Goal: Information Seeking & Learning: Learn about a topic

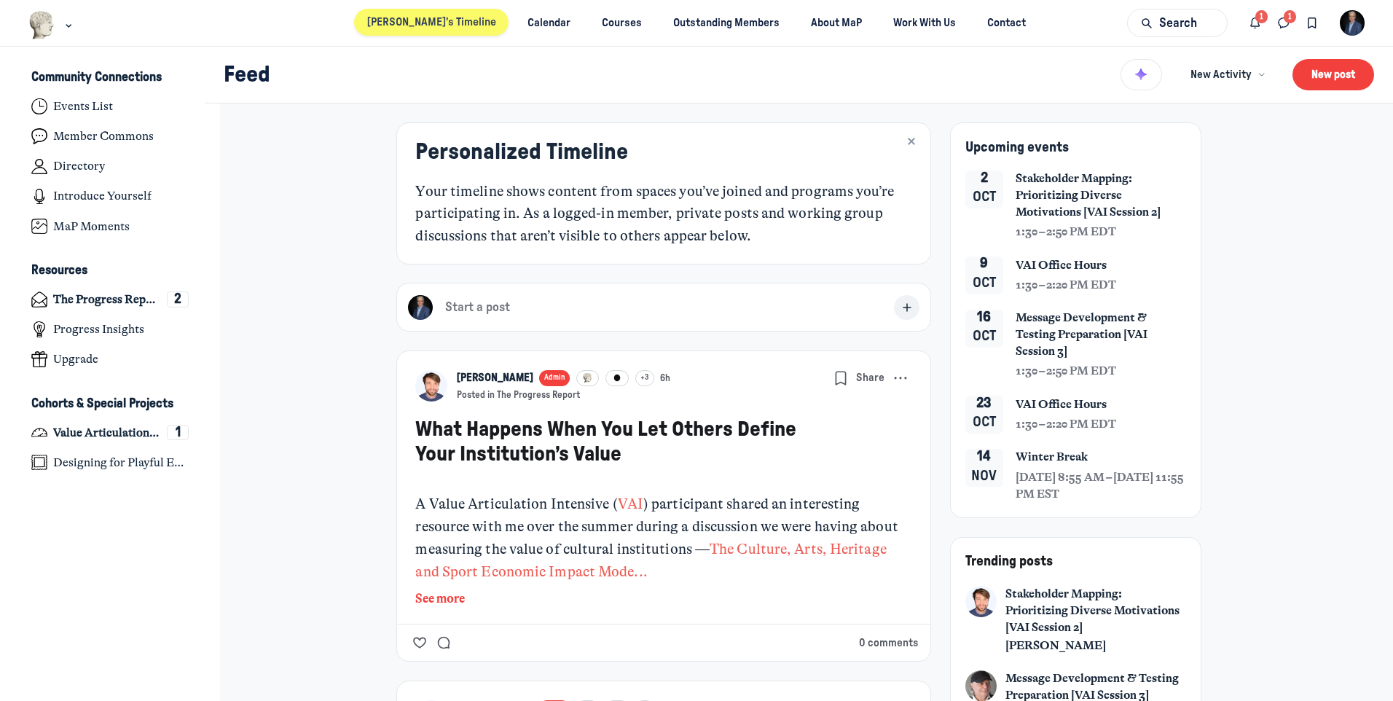
click at [431, 28] on link "[PERSON_NAME]’s Timeline" at bounding box center [431, 22] width 154 height 27
click at [96, 438] on h4 "Value Articulation Intensive (Cultural Leadership Lab)" at bounding box center [106, 433] width 107 height 15
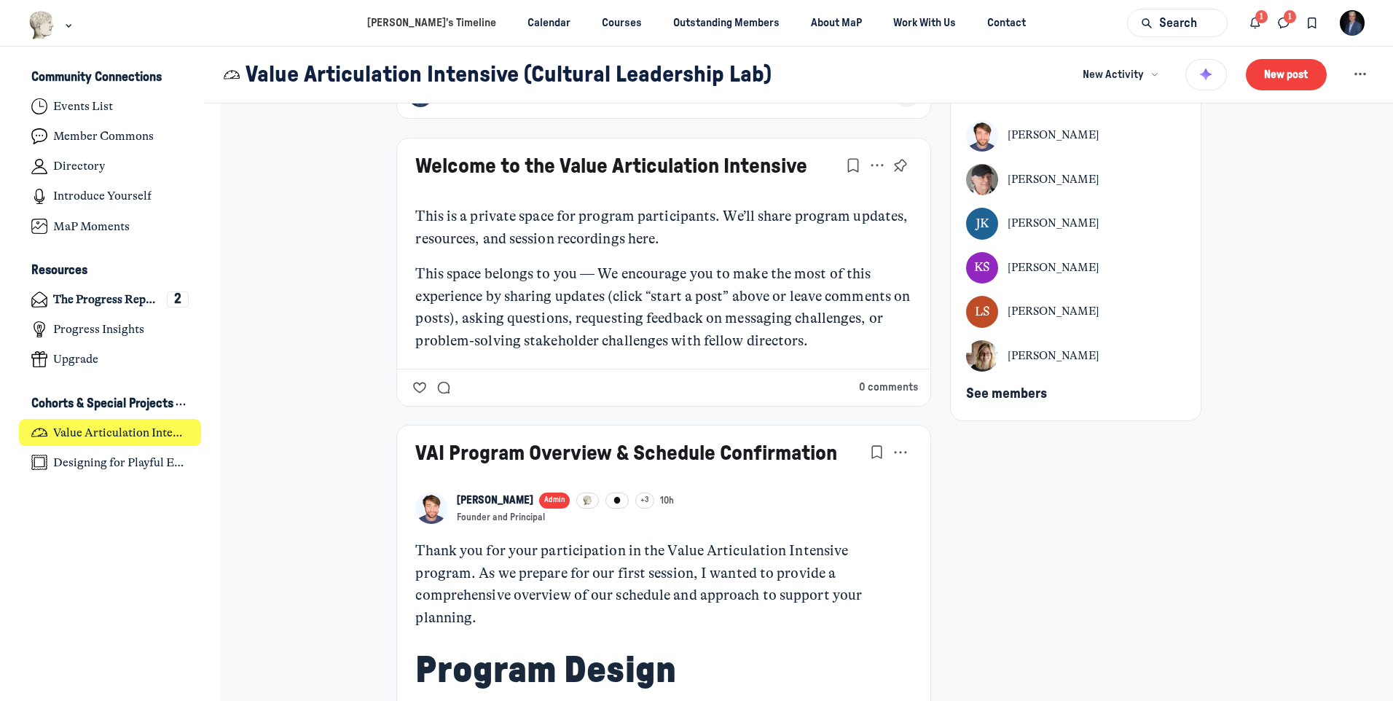
scroll to position [73, 0]
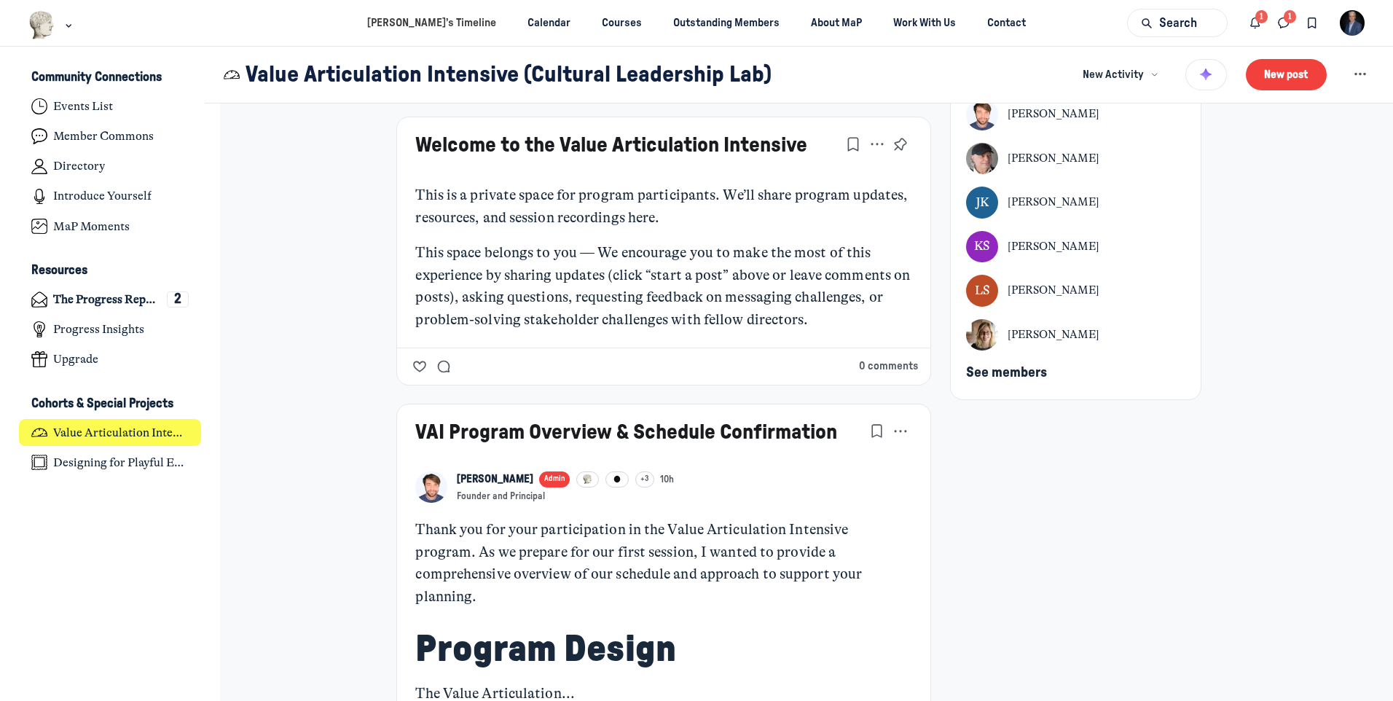
click at [987, 373] on span "See members" at bounding box center [1006, 373] width 81 height 14
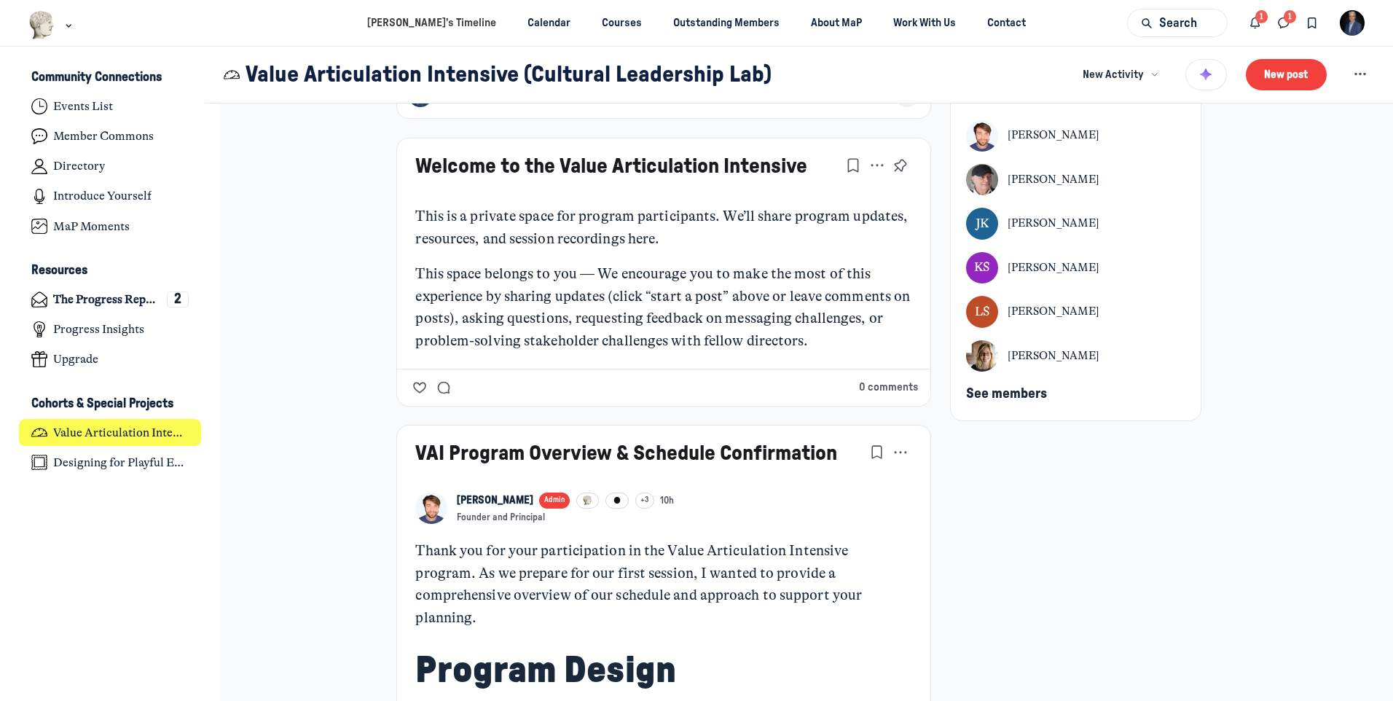
scroll to position [73, 0]
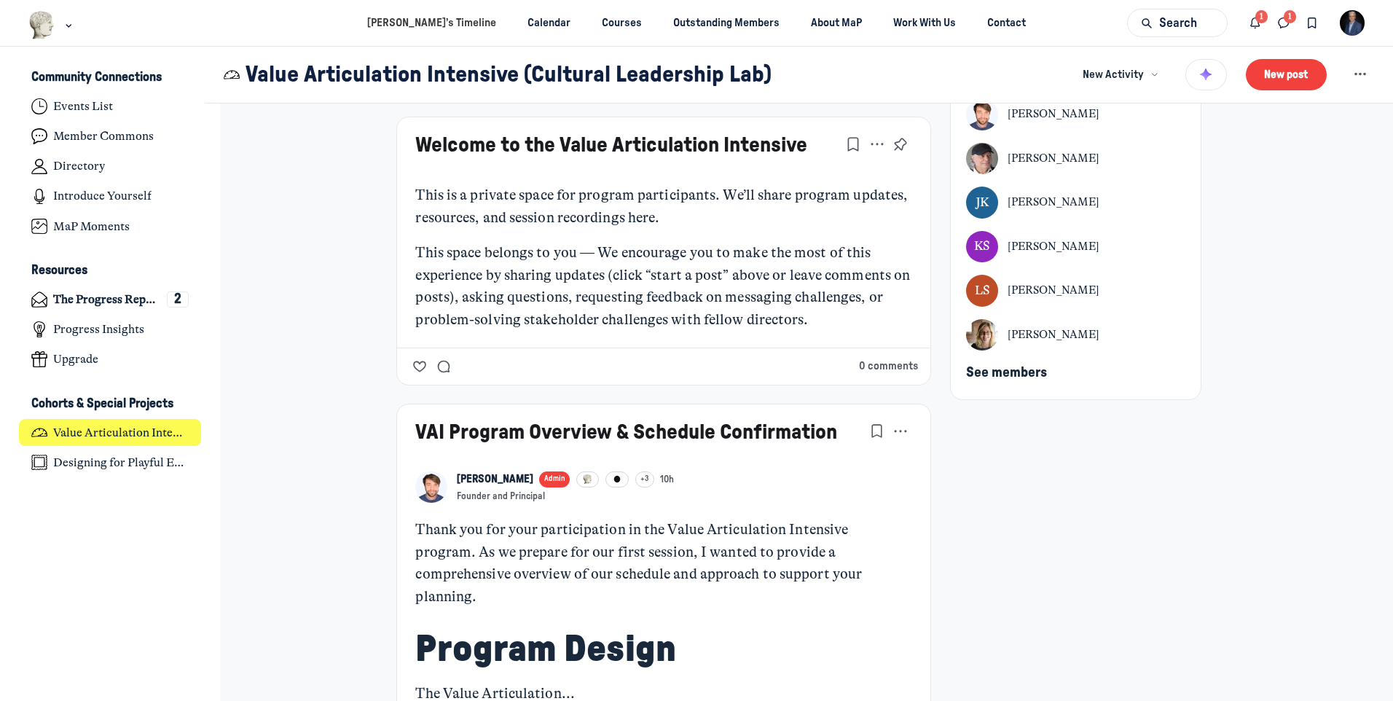
click at [672, 141] on link "Welcome to the Value Articulation Intensive" at bounding box center [611, 145] width 392 height 21
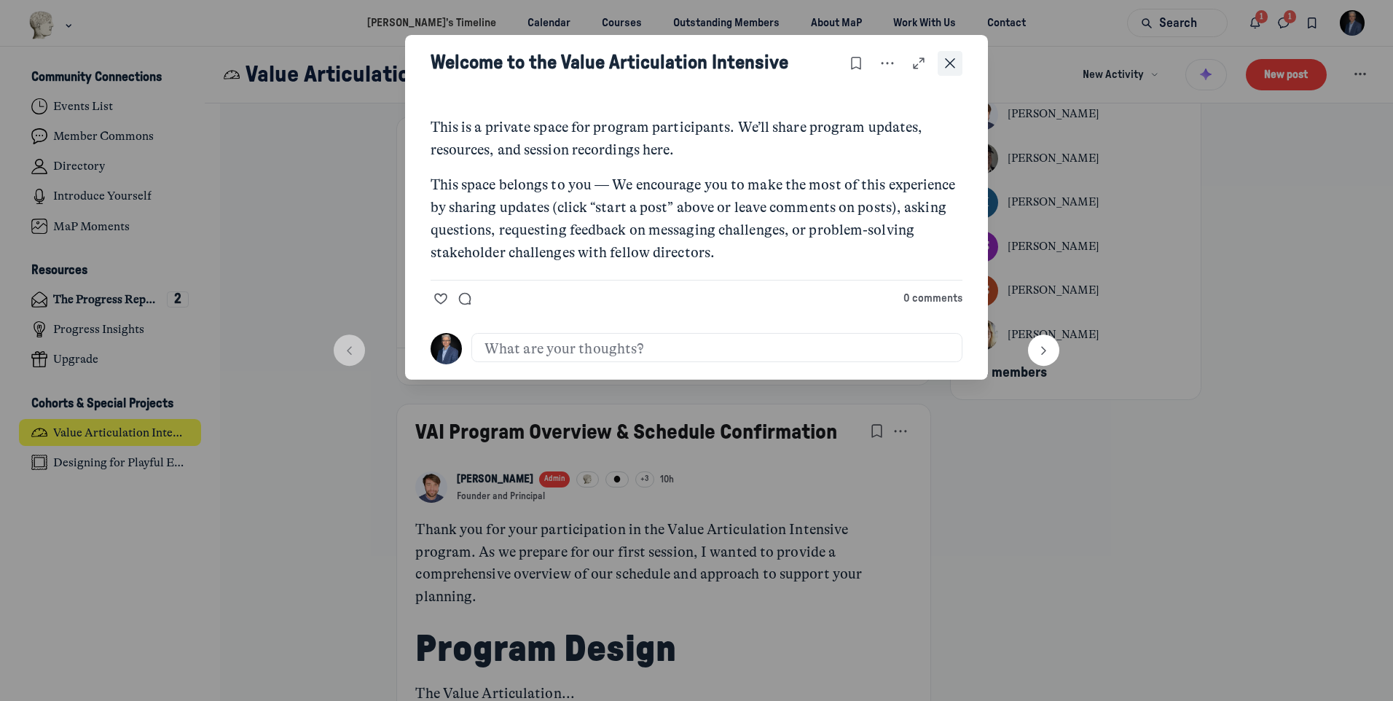
click at [954, 66] on use "Close post" at bounding box center [950, 63] width 10 height 10
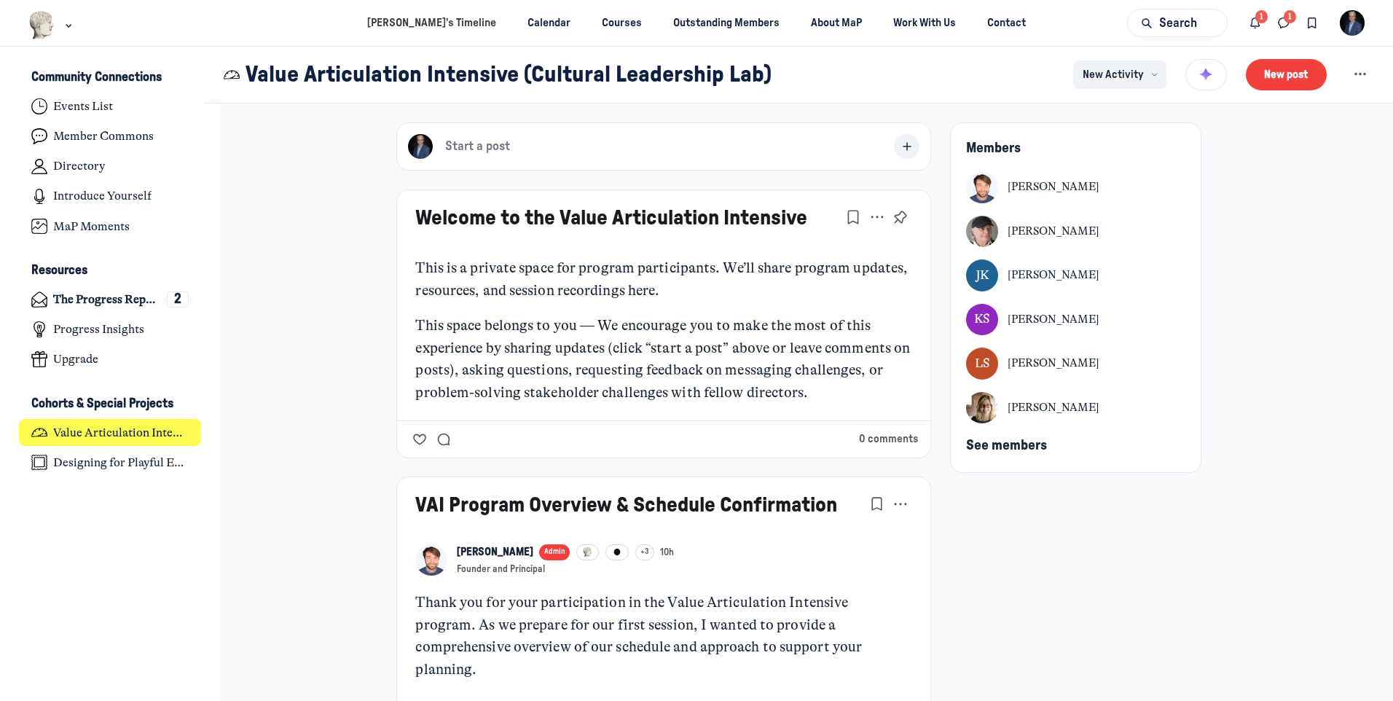
click at [1116, 81] on span "New Activity" at bounding box center [1113, 75] width 61 height 16
click at [1258, 26] on icon "Notifications" at bounding box center [1255, 23] width 15 height 16
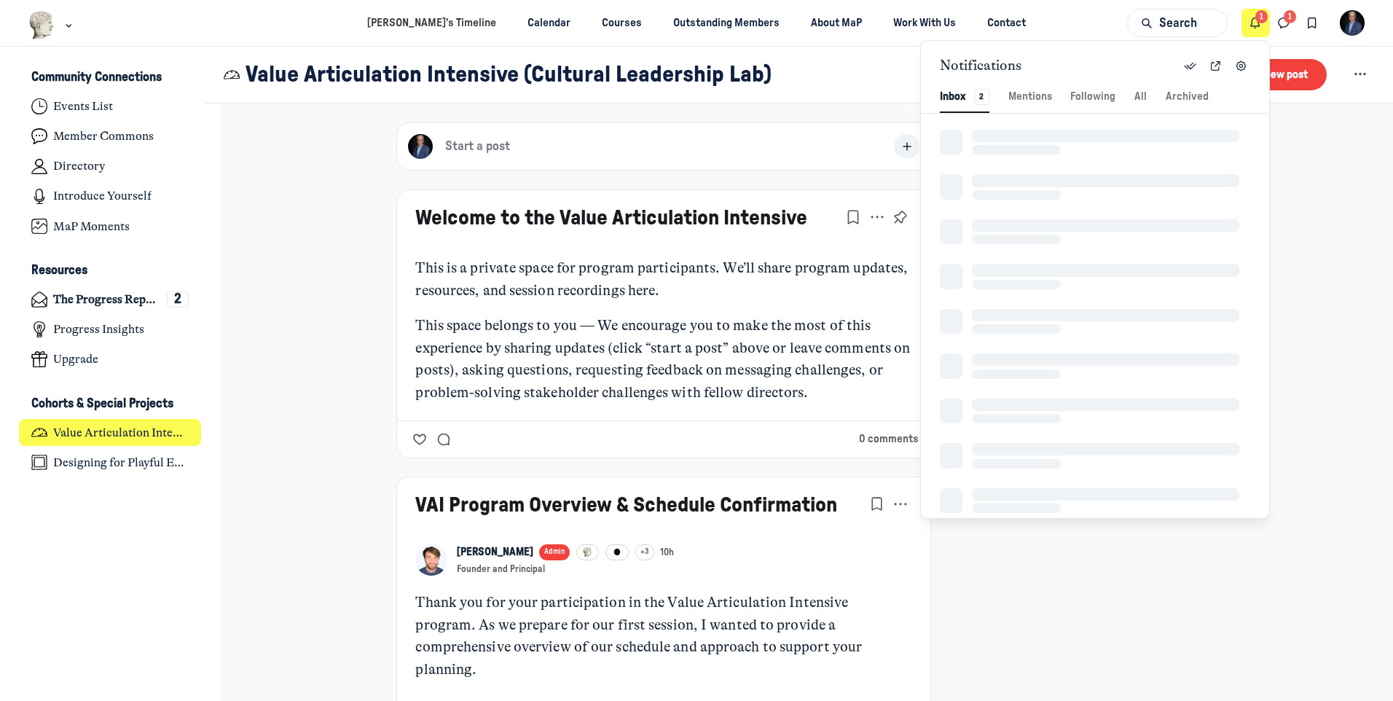
scroll to position [1983, 3071]
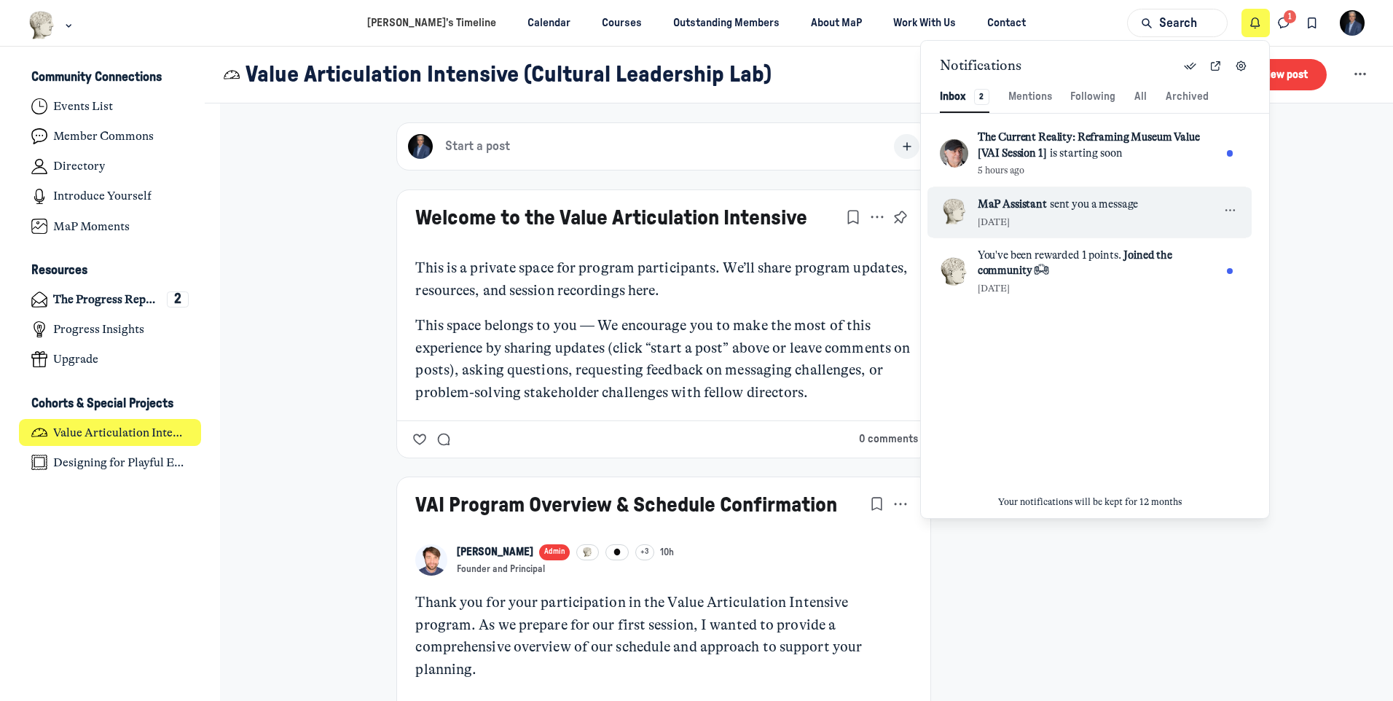
click at [1144, 203] on span "MaP Assistant sent you a message" at bounding box center [1093, 205] width 231 height 16
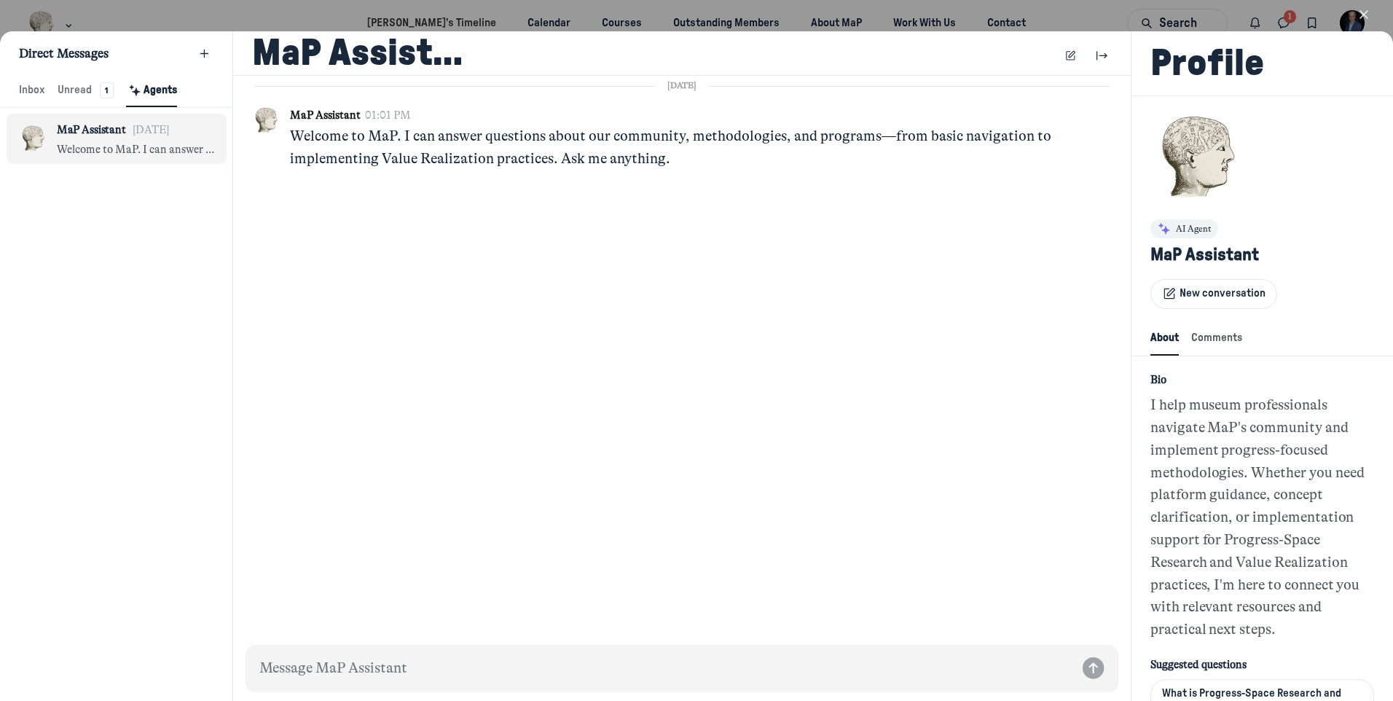
click at [1365, 17] on icon "button" at bounding box center [1364, 14] width 15 height 15
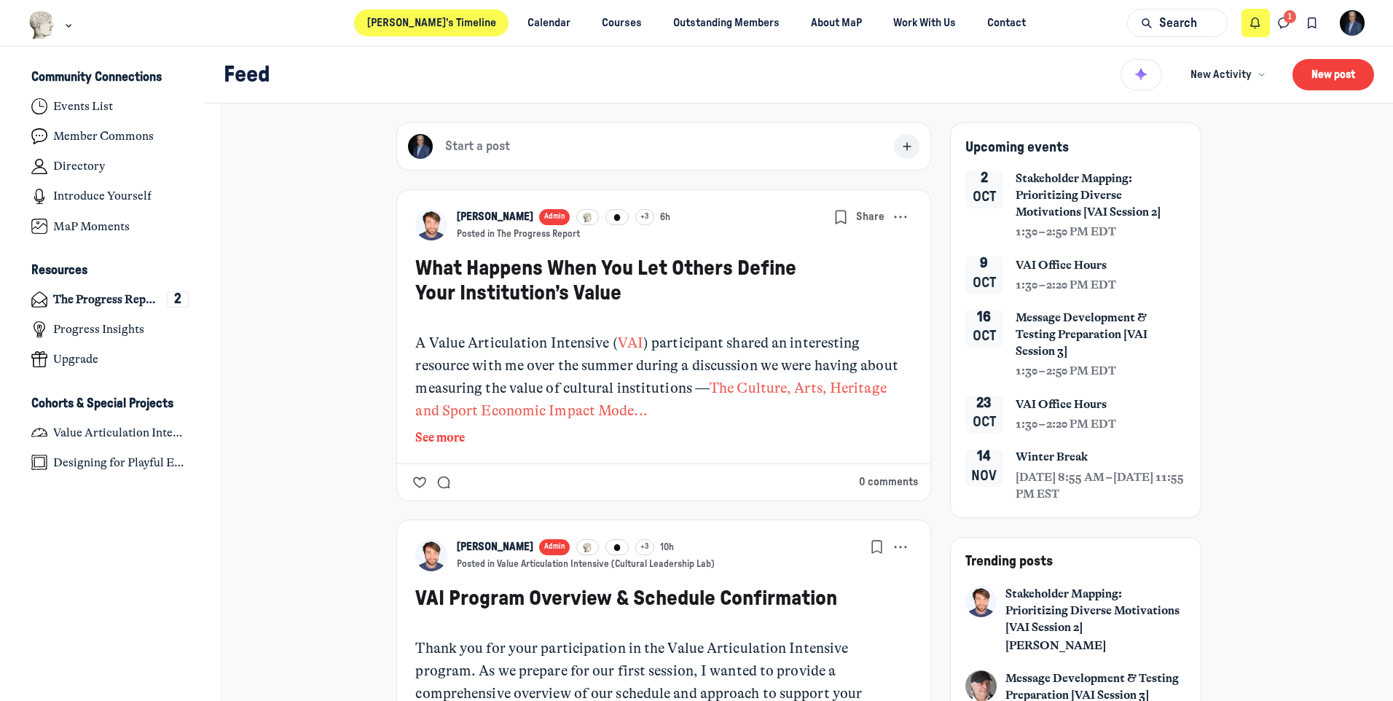
scroll to position [4789, 2864]
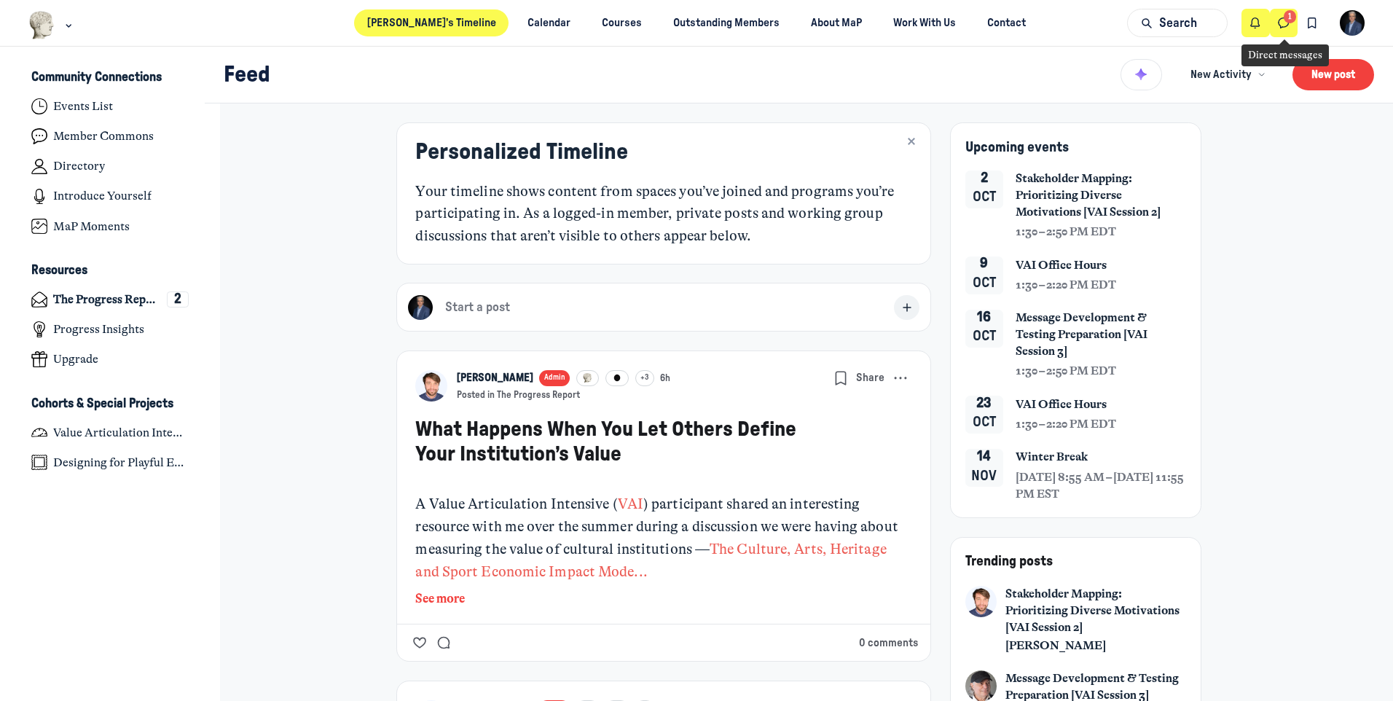
click at [1285, 28] on icon "Direct messages" at bounding box center [1284, 23] width 15 height 16
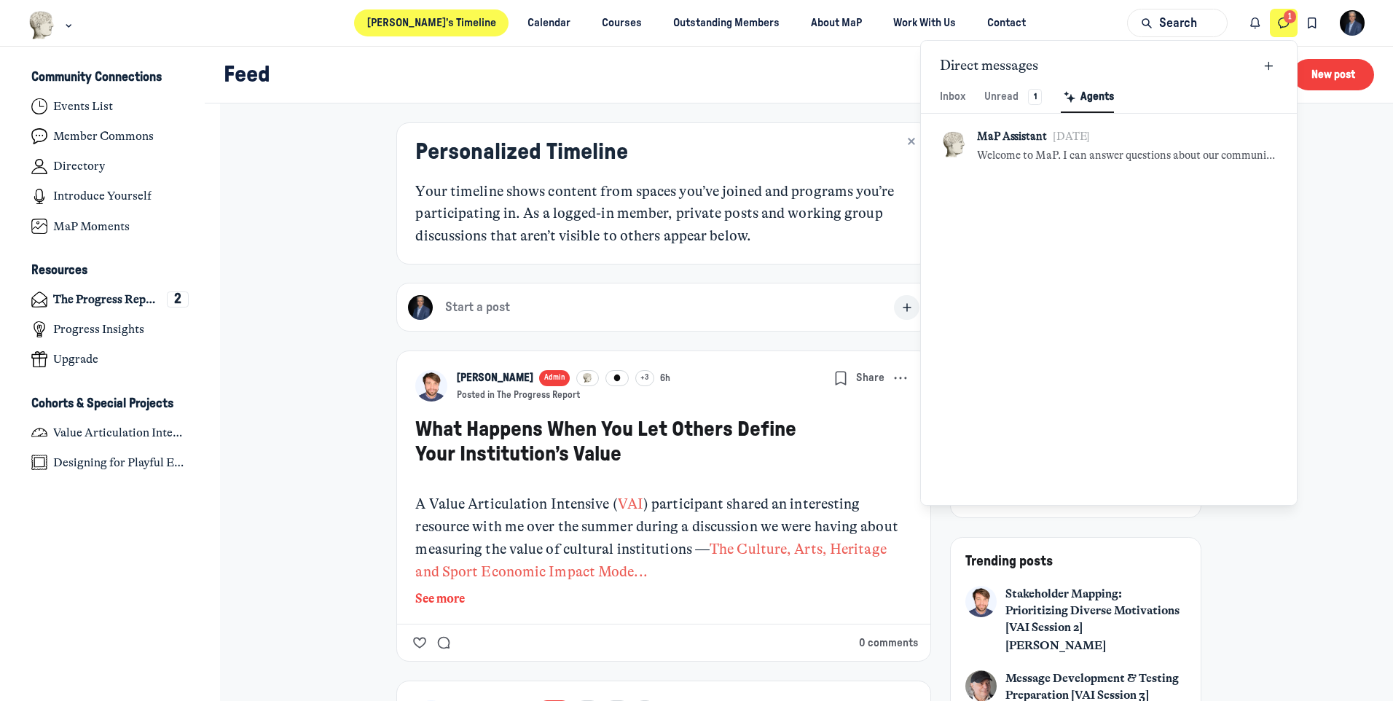
scroll to position [1983, 3395]
click at [1285, 28] on icon "Direct messages" at bounding box center [1284, 23] width 15 height 16
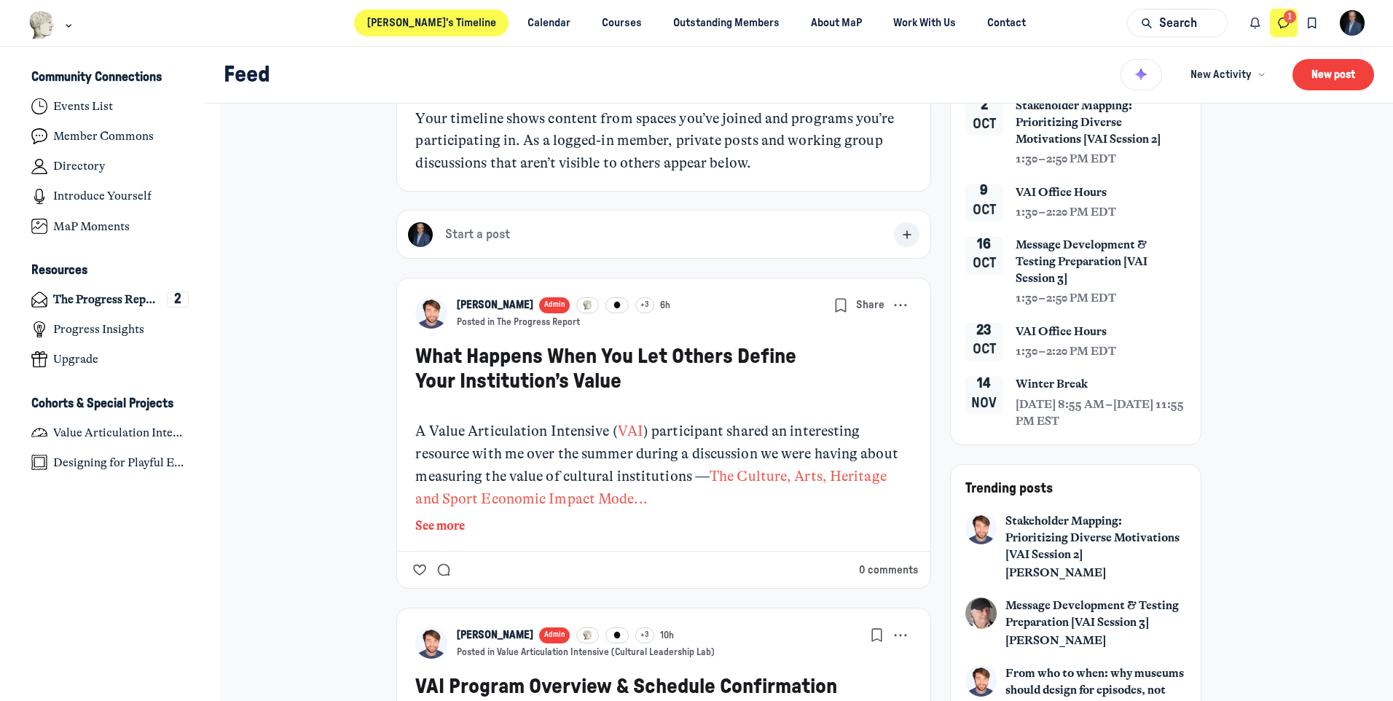
scroll to position [0, 0]
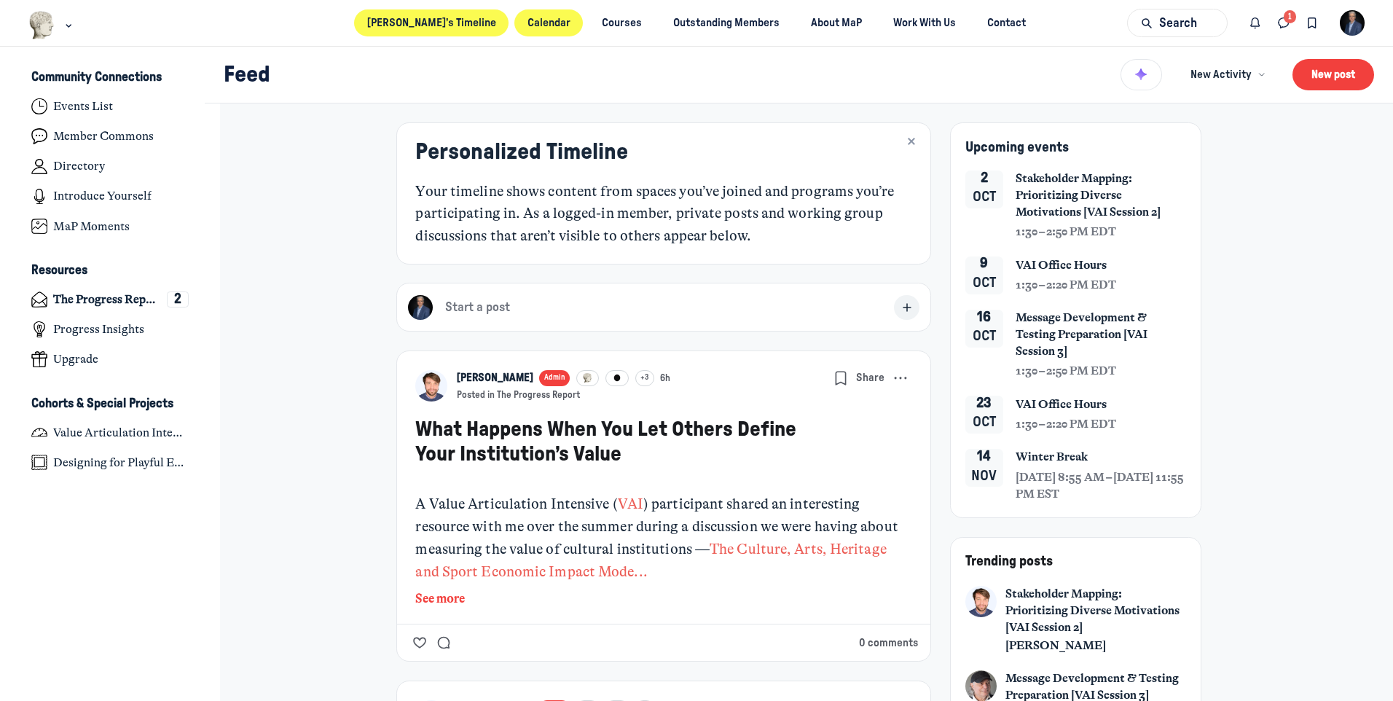
click at [515, 31] on link "Calendar" at bounding box center [548, 22] width 68 height 27
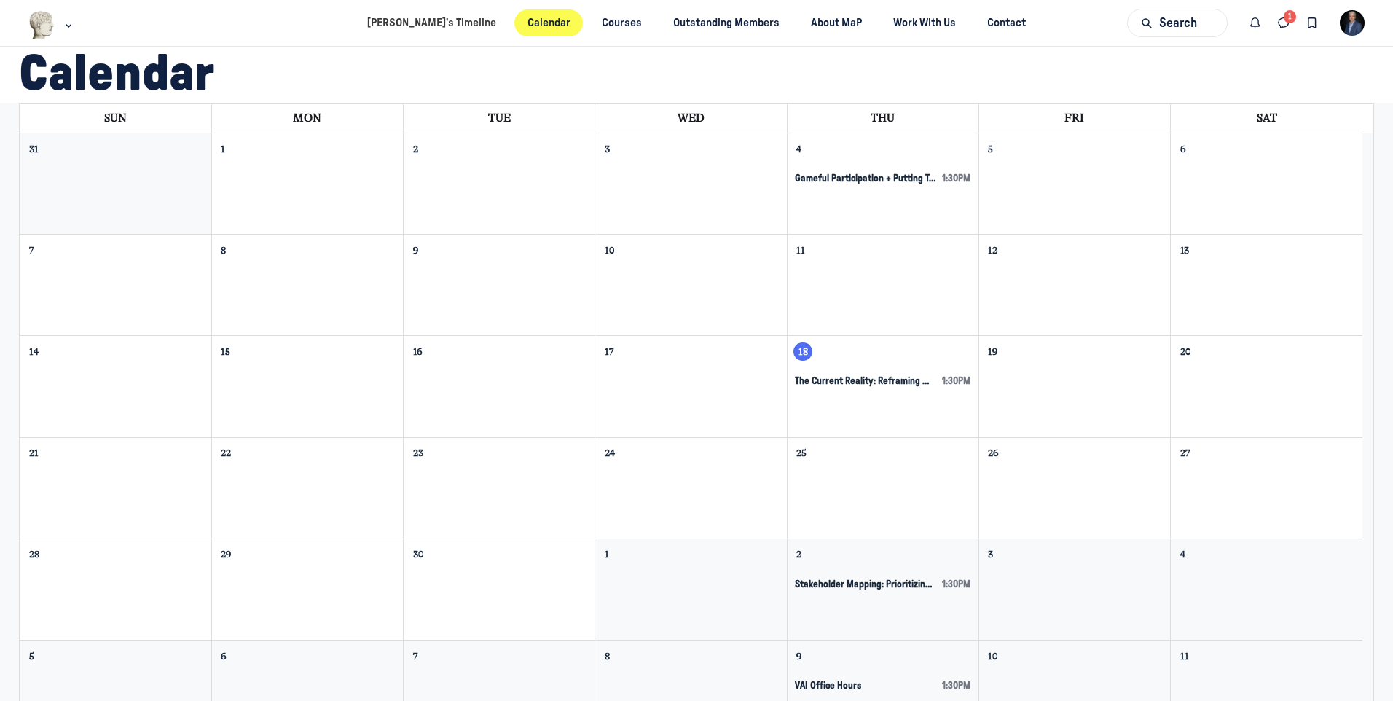
scroll to position [146, 0]
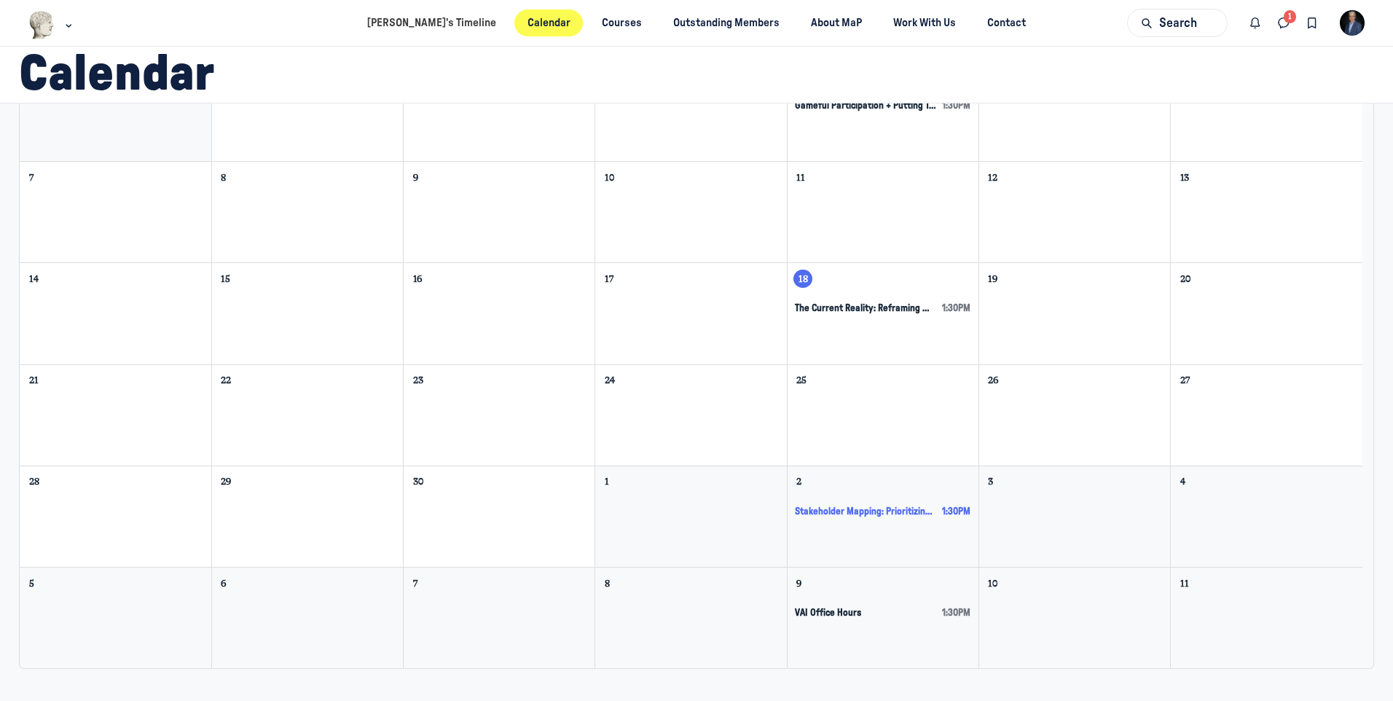
click at [887, 513] on span "Stakeholder Mapping: Prioritizing Diverse Motivations [VAI Session 2]" at bounding box center [865, 512] width 141 height 12
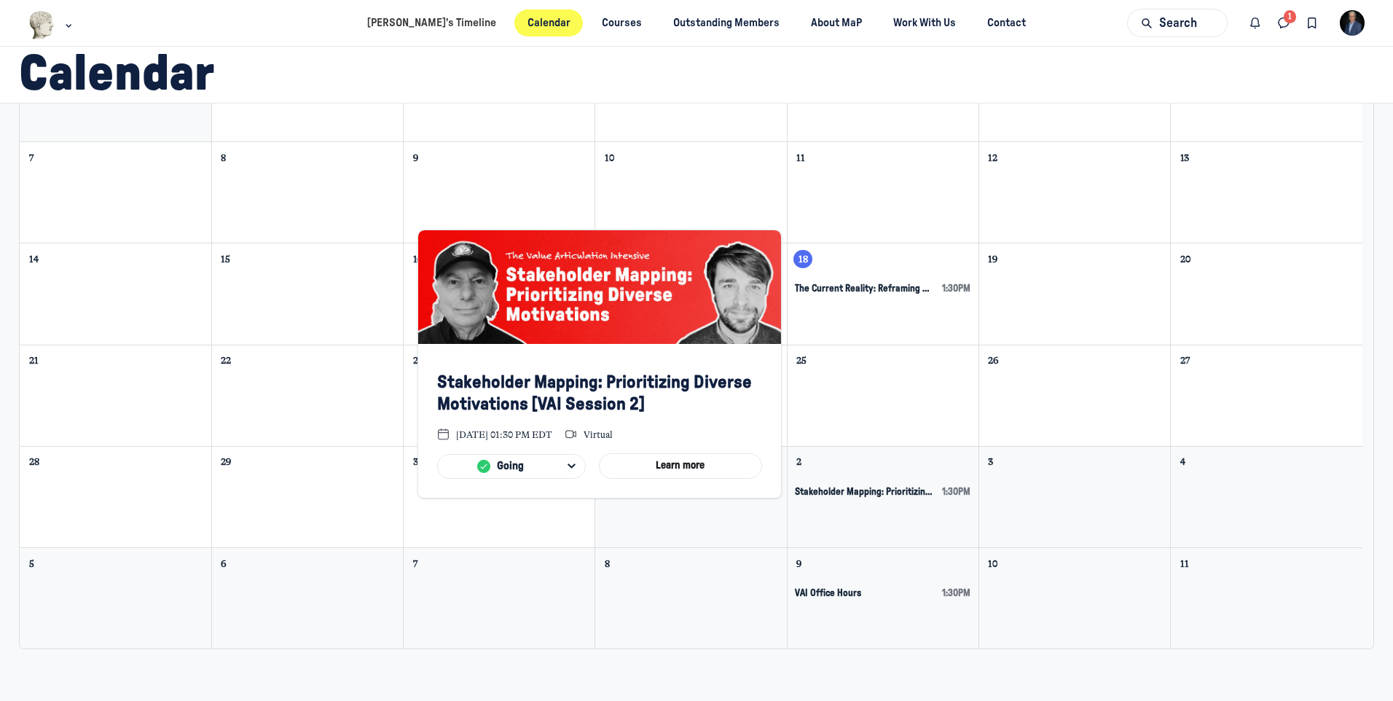
scroll to position [170, 0]
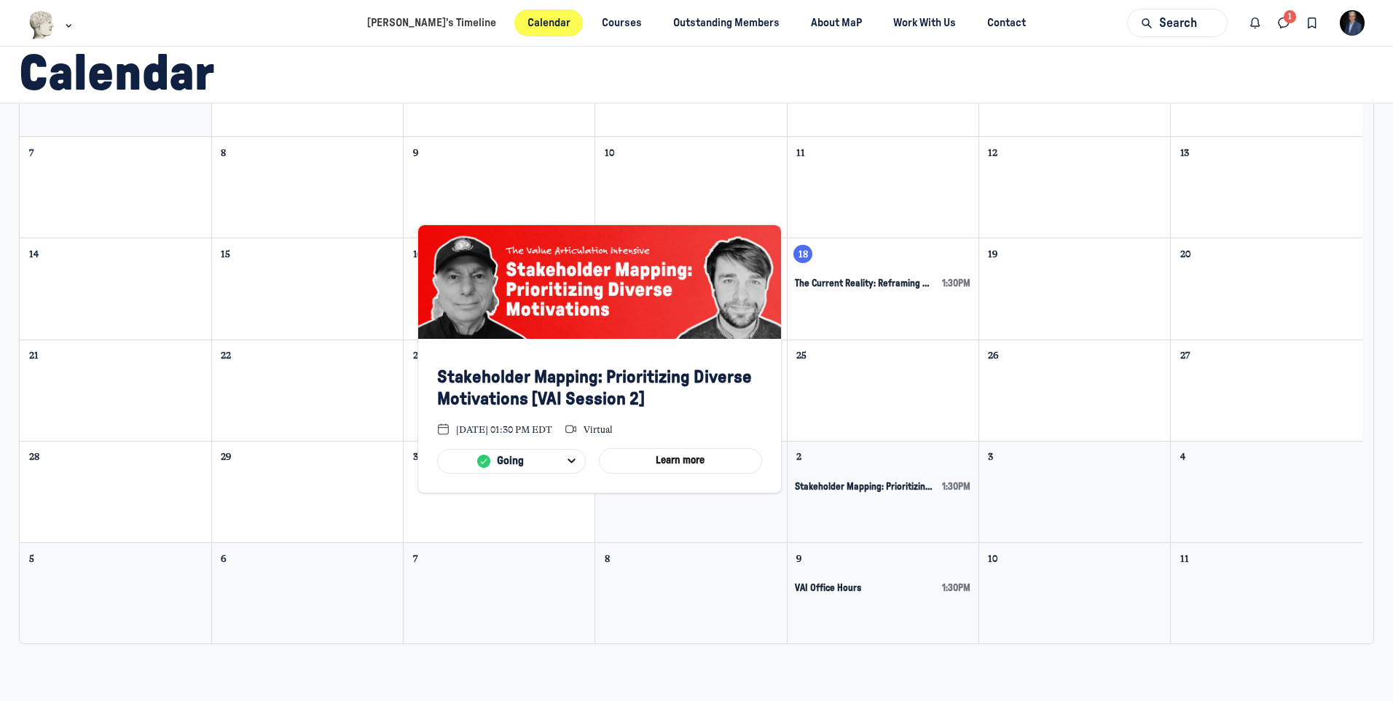
click at [391, 380] on div "Main Content" at bounding box center [307, 379] width 191 height 27
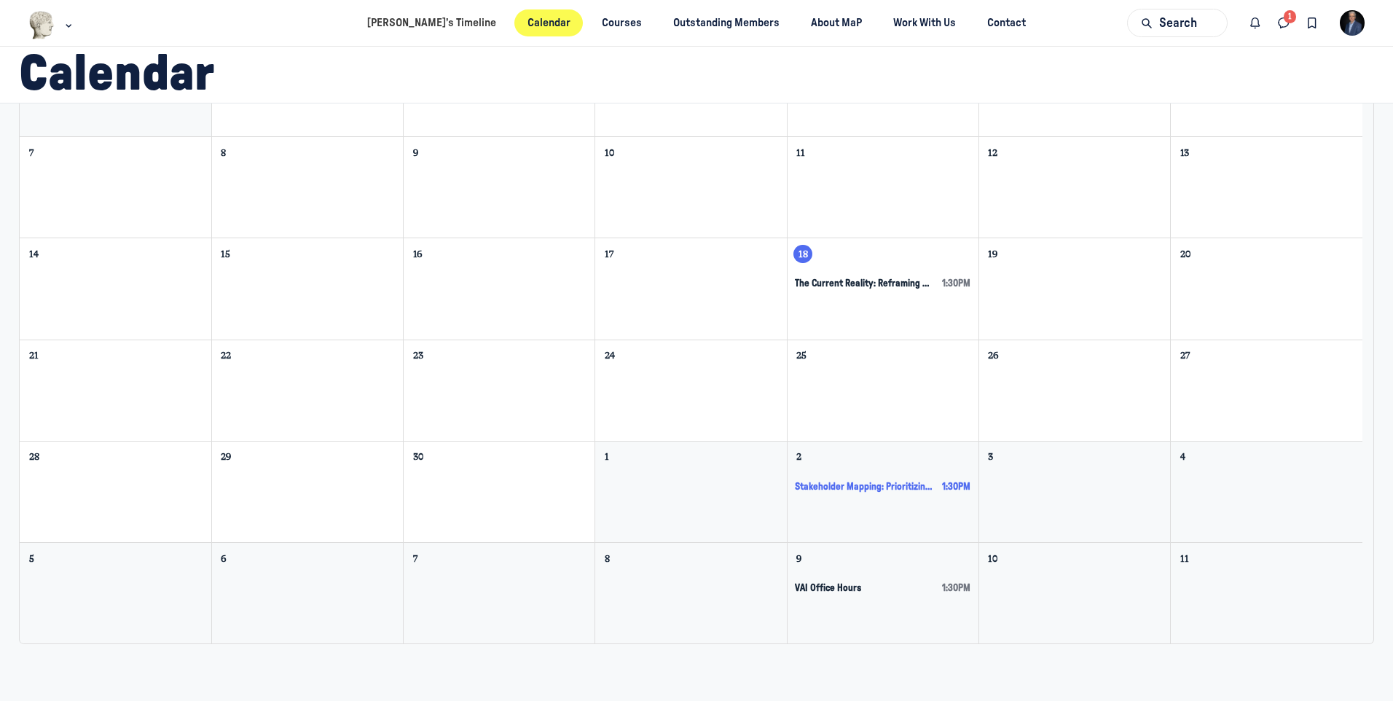
click at [848, 486] on span "Stakeholder Mapping: Prioritizing Diverse Motivations [VAI Session 2]" at bounding box center [865, 487] width 141 height 12
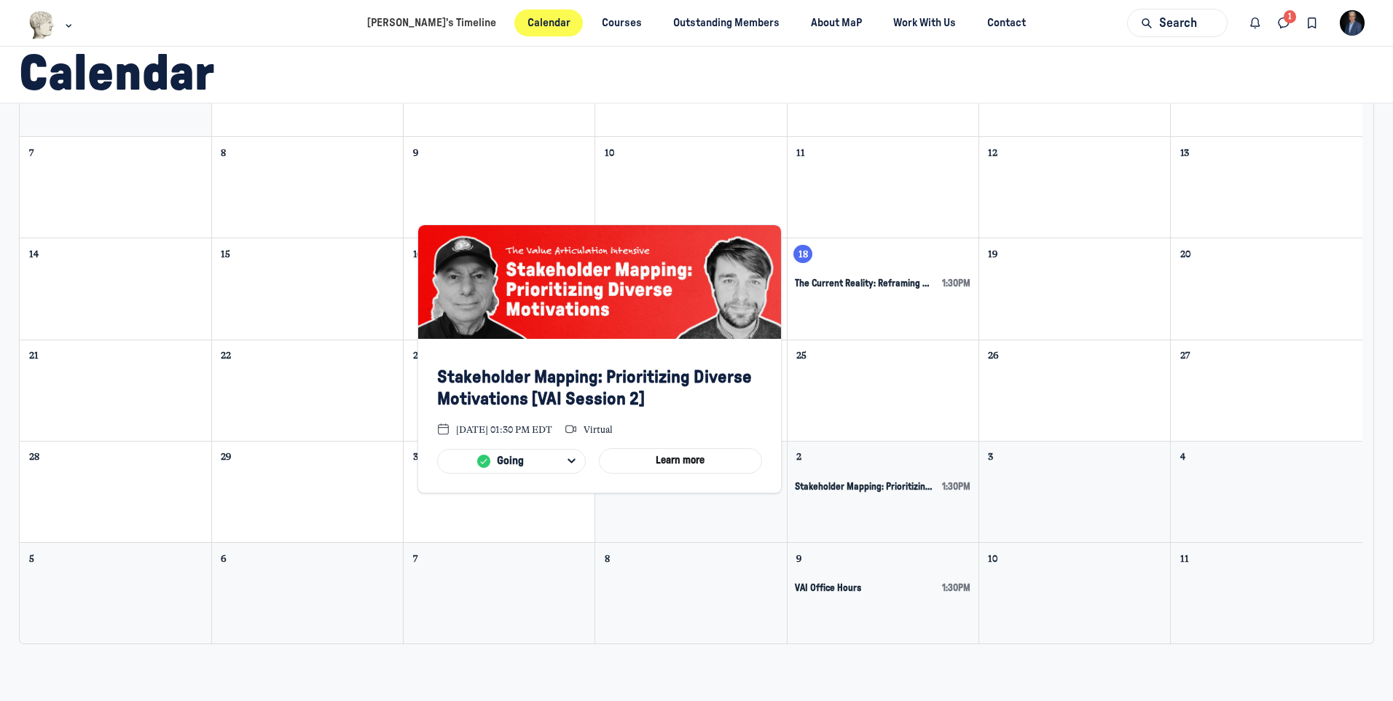
click at [345, 450] on div "29" at bounding box center [307, 455] width 191 height 26
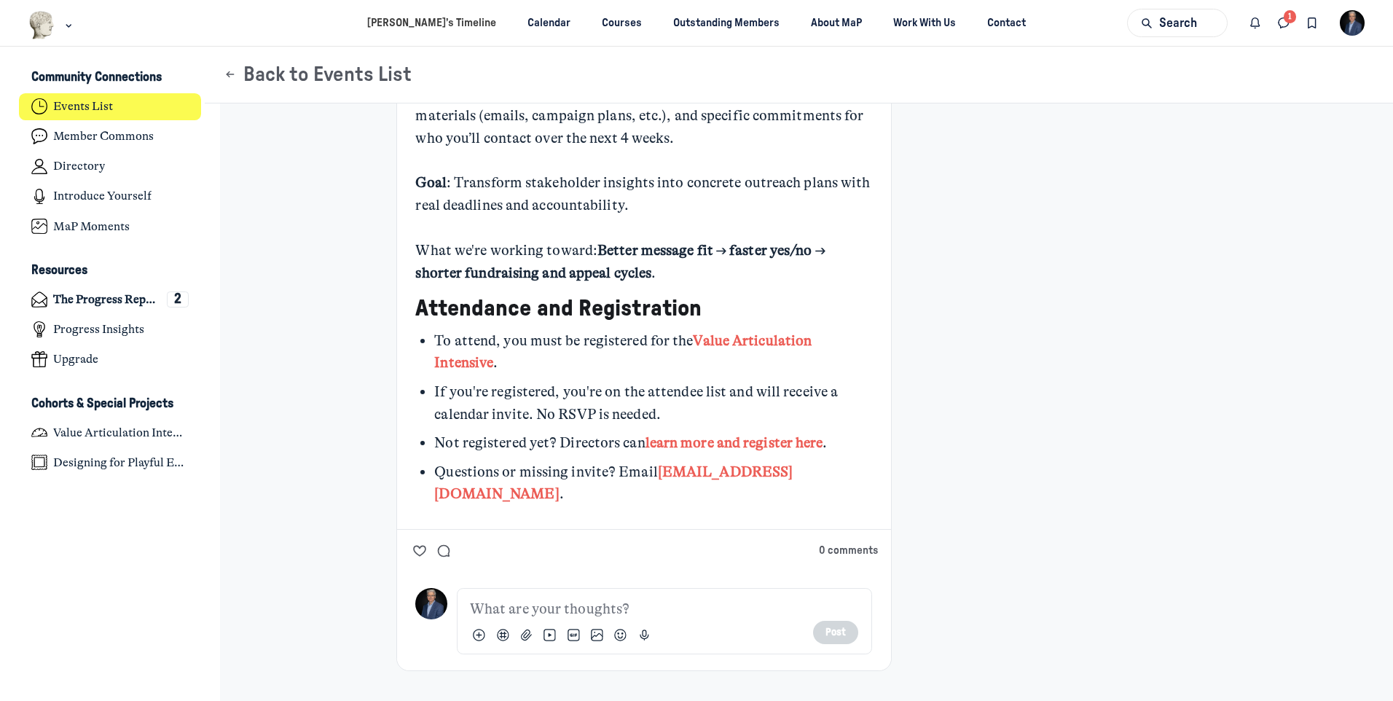
scroll to position [1747, 0]
